Goal: Book appointment/travel/reservation

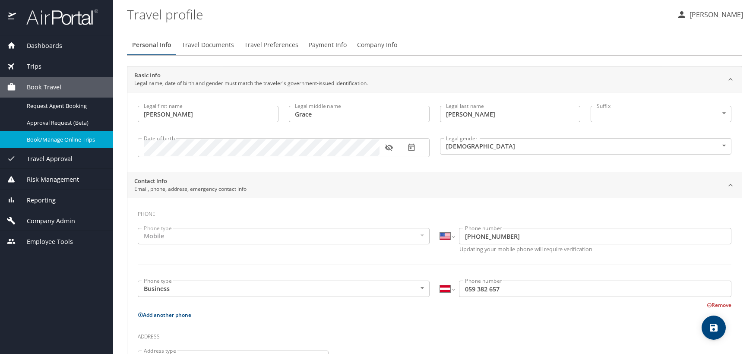
select select "US"
select select "AT"
select select "US"
click at [78, 141] on span "Book/Manage Online Trips" at bounding box center [65, 140] width 76 height 8
